Goal: Task Accomplishment & Management: Manage account settings

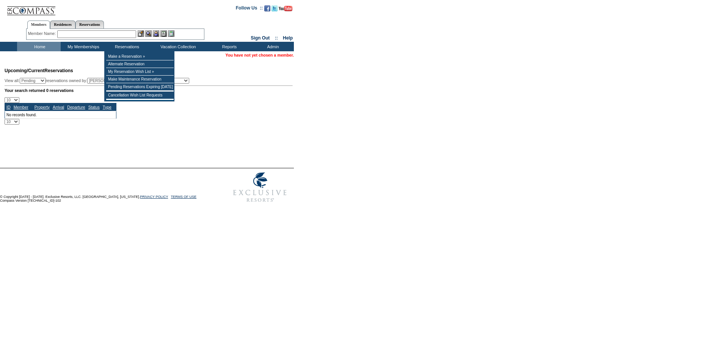
click at [114, 36] on input "text" at bounding box center [96, 34] width 79 height 8
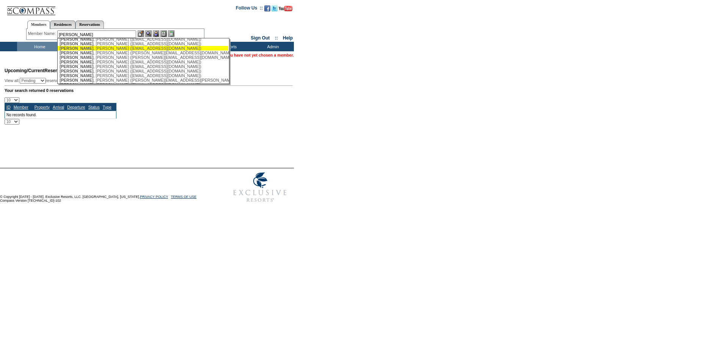
scroll to position [114, 0]
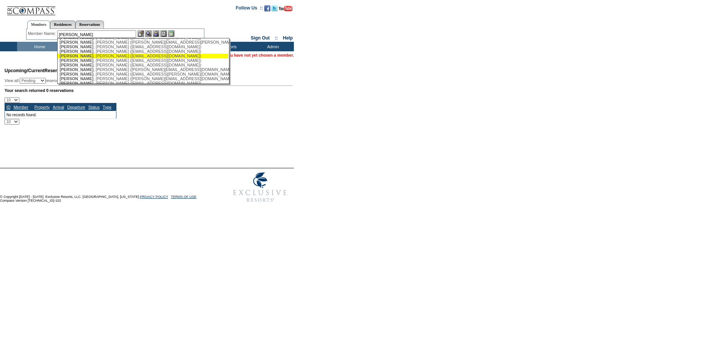
click at [105, 58] on div "Anderson , Nicole (nejanderson@gmail.com)" at bounding box center [143, 55] width 167 height 5
type input "Anderson, Nicole (nejanderson@gmail.com)"
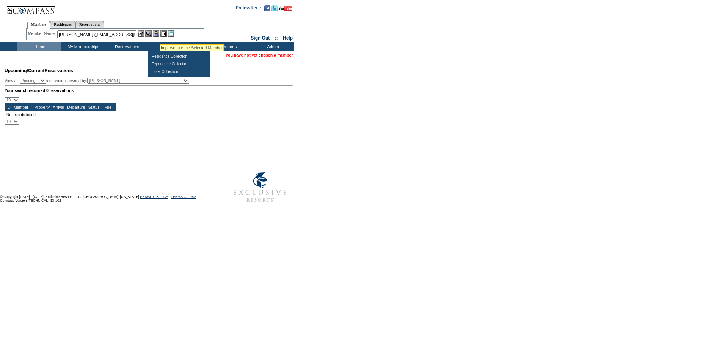
click at [157, 33] on img at bounding box center [156, 33] width 6 height 6
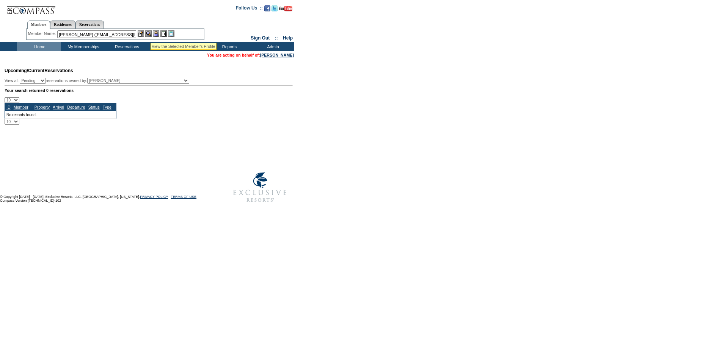
click at [149, 33] on img at bounding box center [148, 33] width 6 height 6
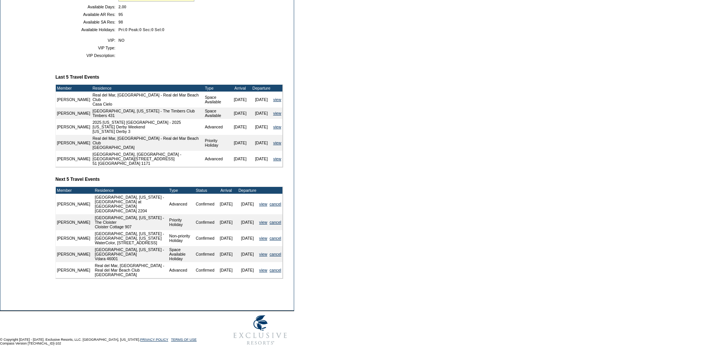
scroll to position [228, 0]
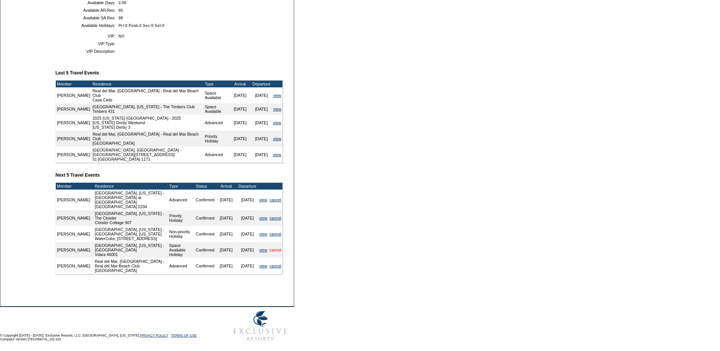
click at [277, 252] on link "cancel" at bounding box center [275, 249] width 12 height 5
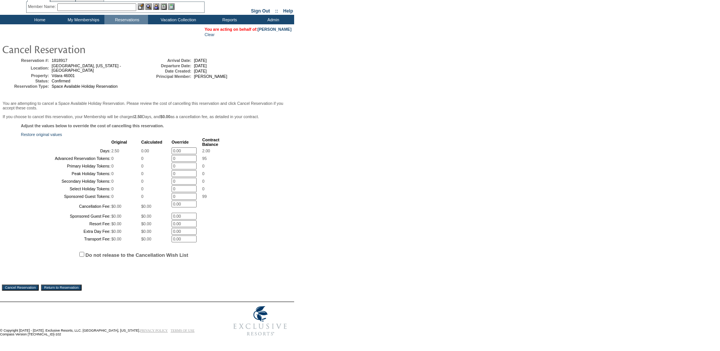
scroll to position [96, 0]
click at [30, 286] on input "Cancel Reservation" at bounding box center [20, 287] width 37 height 6
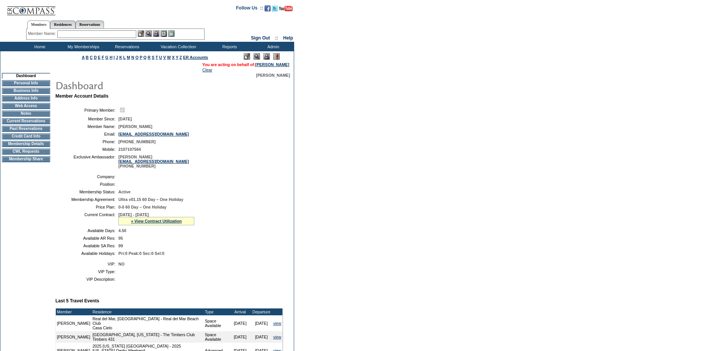
click at [86, 32] on input "text" at bounding box center [96, 34] width 79 height 8
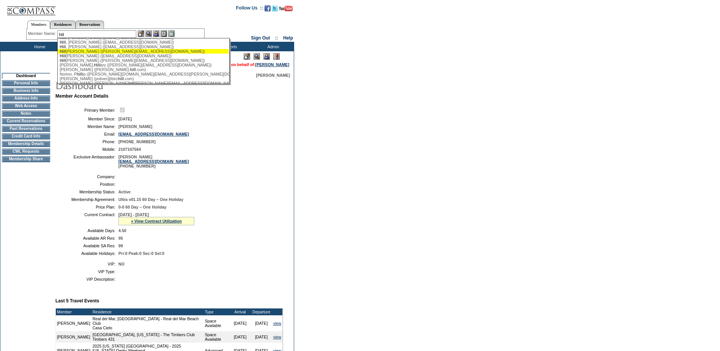
scroll to position [76, 0]
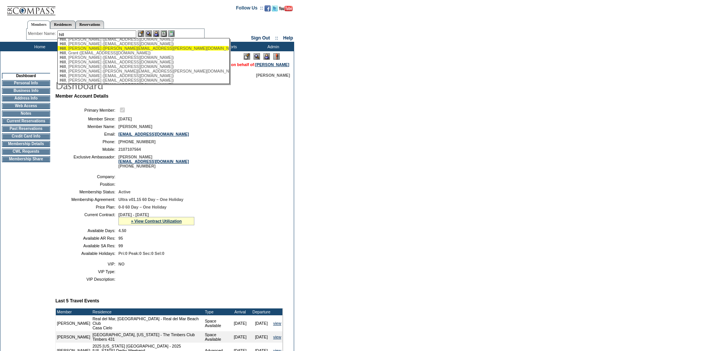
click at [94, 50] on div "Hill , Frank (frank.hill@meritrustwm.com)" at bounding box center [143, 48] width 167 height 5
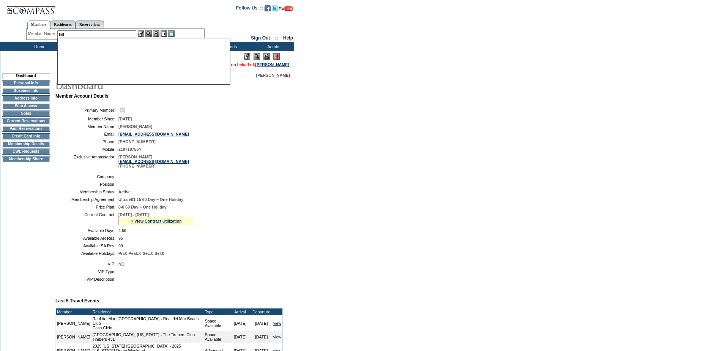
type input "Hill, Frank (frank.hill@meritrustwm.com)"
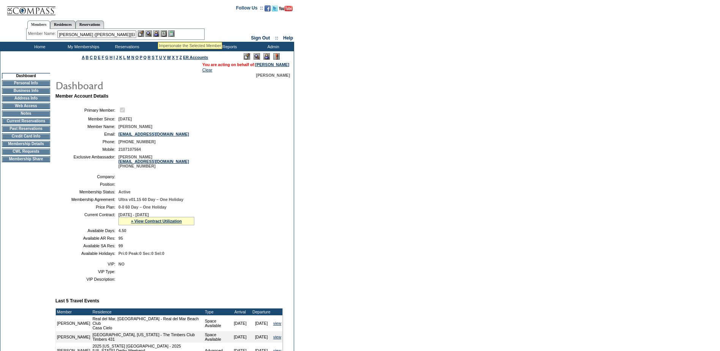
click at [158, 33] on img at bounding box center [156, 33] width 6 height 6
click at [152, 33] on img at bounding box center [148, 33] width 6 height 6
